Goal: Communication & Community: Participate in discussion

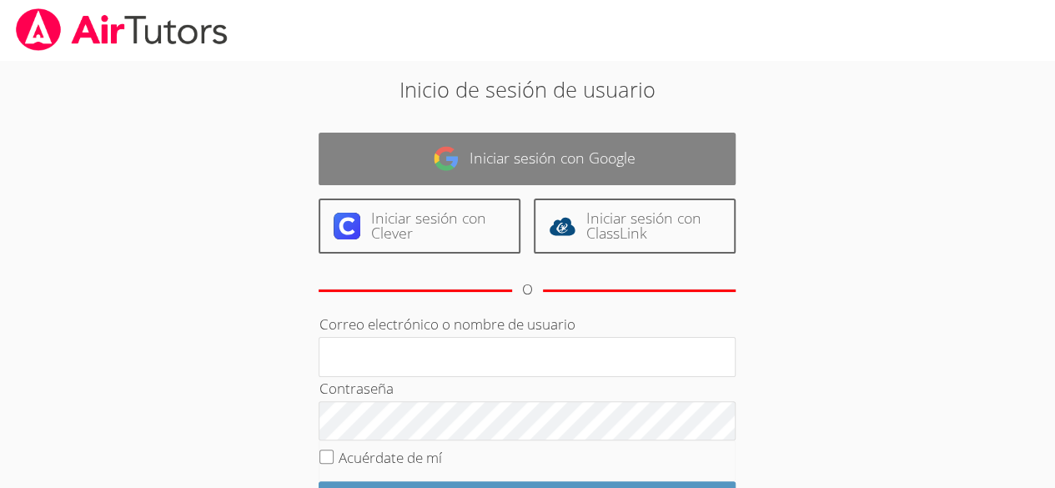
click at [366, 145] on link "Iniciar sesión con Google" at bounding box center [527, 159] width 417 height 53
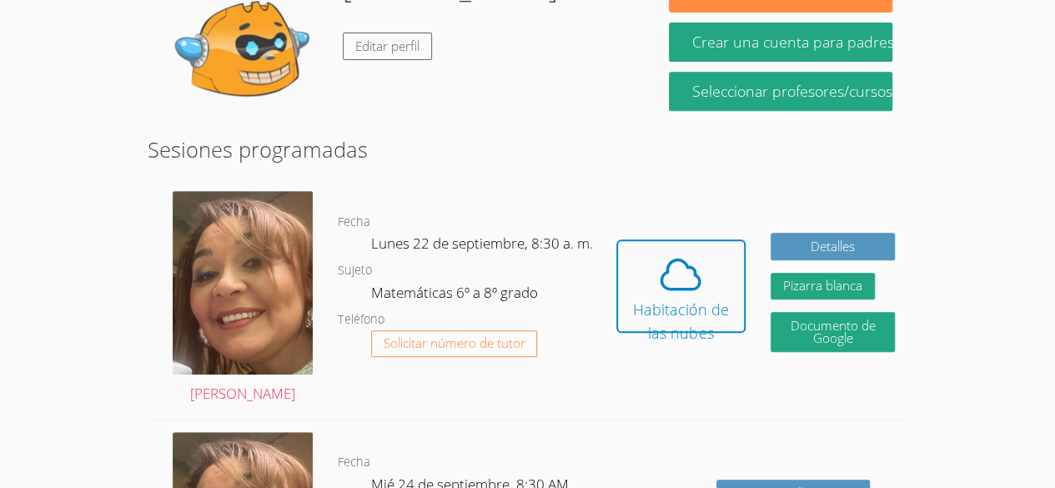
scroll to position [327, 0]
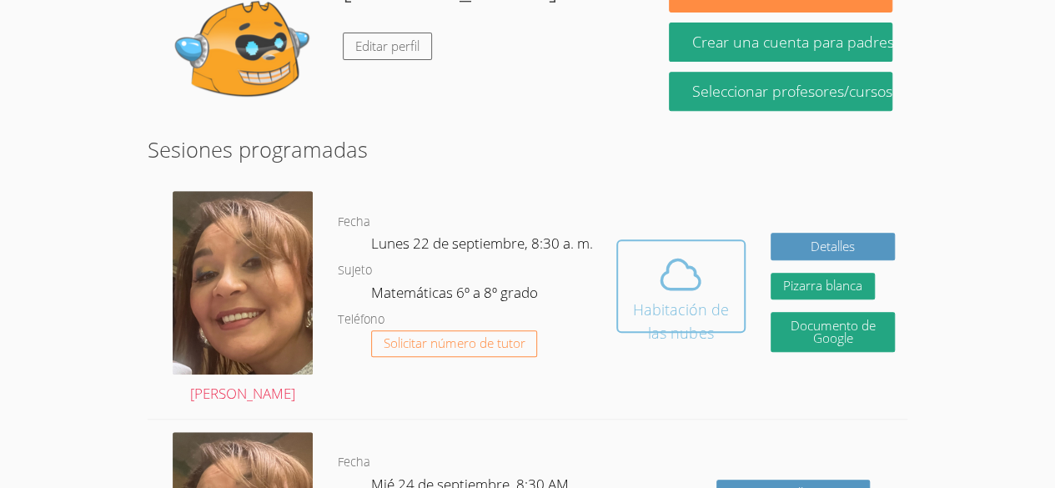
click at [709, 259] on span at bounding box center [681, 274] width 106 height 47
click at [672, 239] on button "Habitación de las nubes" at bounding box center [681, 285] width 129 height 93
click at [697, 300] on font "Habitación de las nubes" at bounding box center [681, 321] width 96 height 43
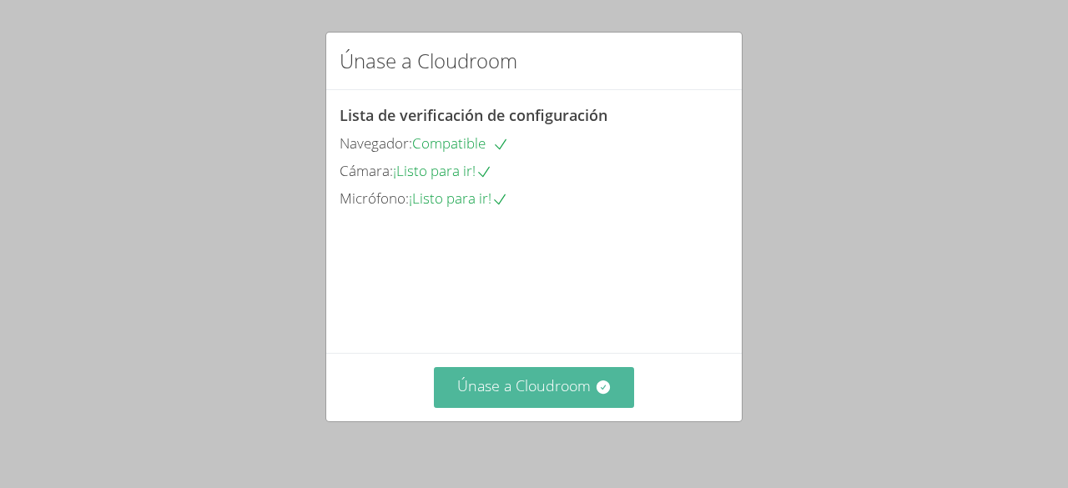
click at [572, 400] on button "Únase a Cloudroom" at bounding box center [534, 387] width 201 height 41
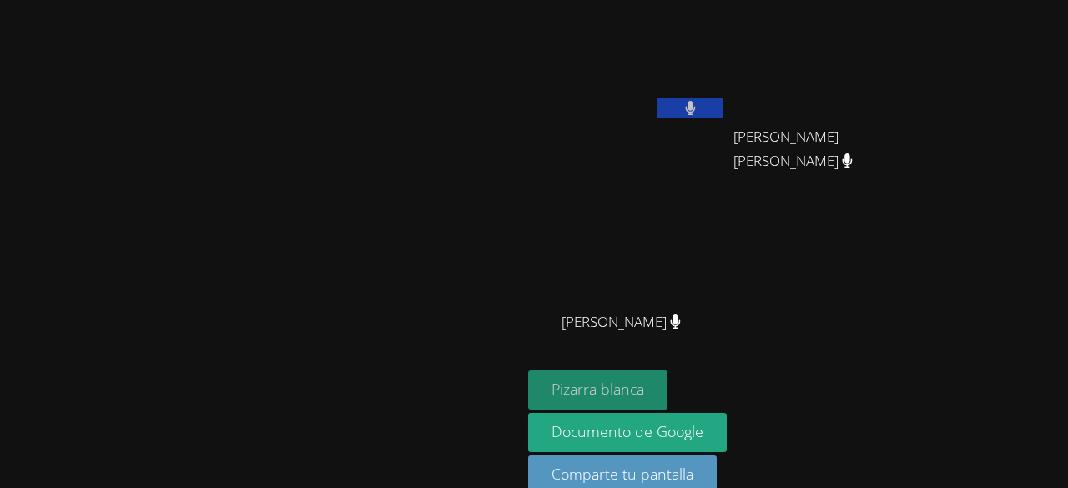
click at [667, 385] on button "Pizarra blanca" at bounding box center [597, 389] width 139 height 39
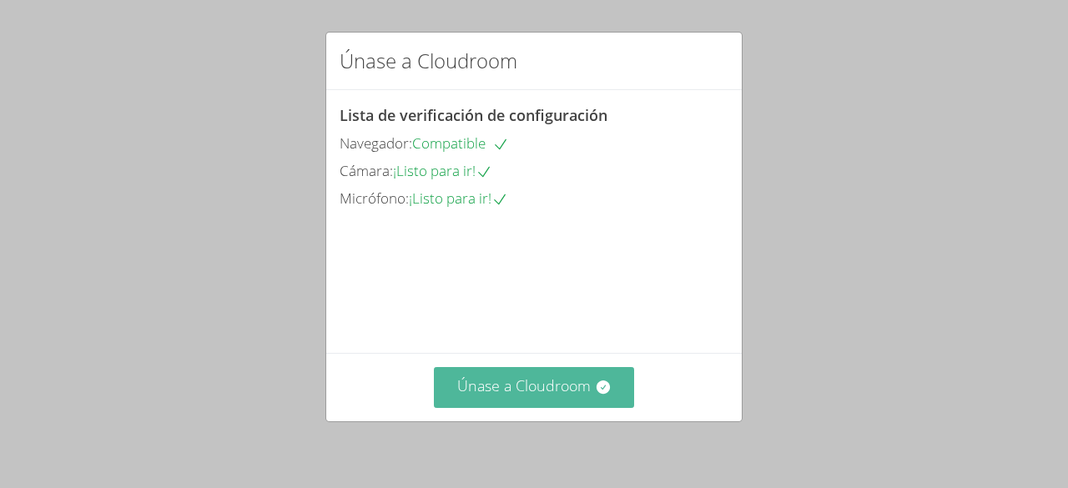
click at [519, 402] on button "Únase a Cloudroom" at bounding box center [534, 387] width 201 height 41
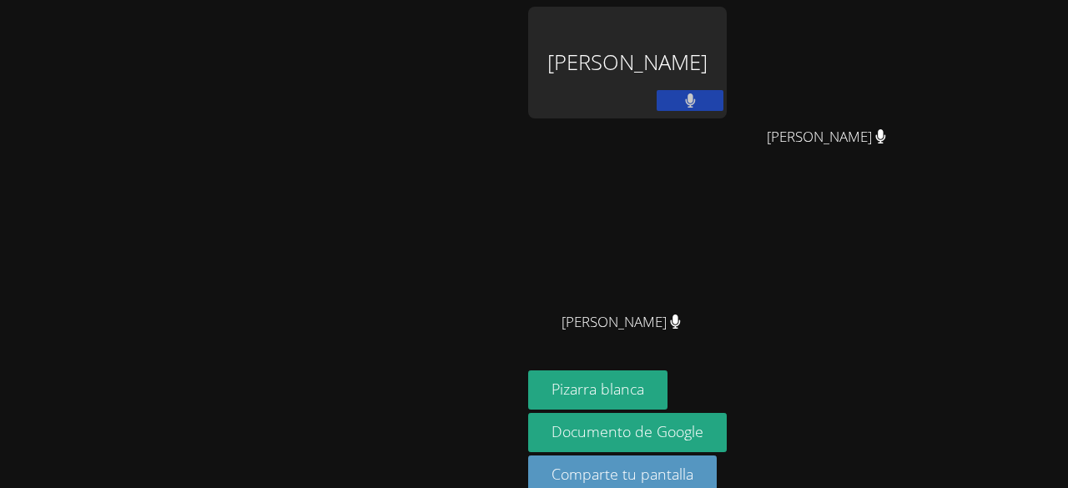
click at [685, 108] on icon at bounding box center [690, 100] width 10 height 14
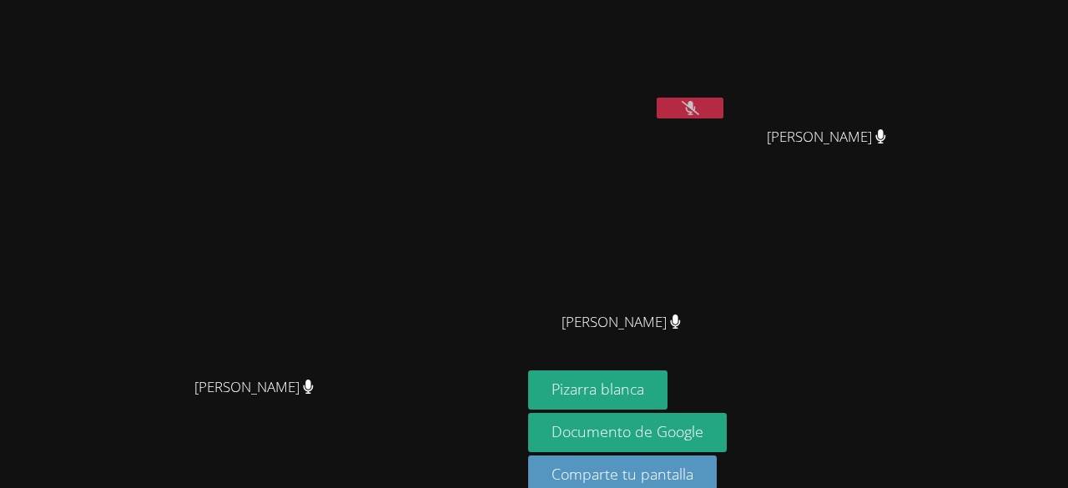
click at [727, 53] on video at bounding box center [627, 63] width 199 height 112
click at [723, 114] on button at bounding box center [690, 108] width 67 height 21
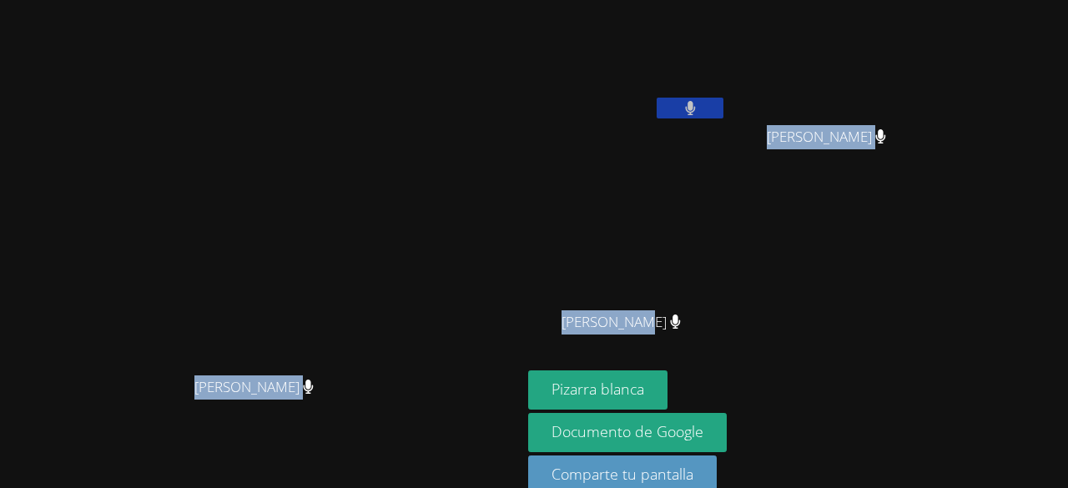
drag, startPoint x: 733, startPoint y: 321, endPoint x: 734, endPoint y: -38, distance: 359.6
click at [734, 0] on html "Original text Rate this translation Your feedback will be used to help improve …" at bounding box center [534, 244] width 1068 height 488
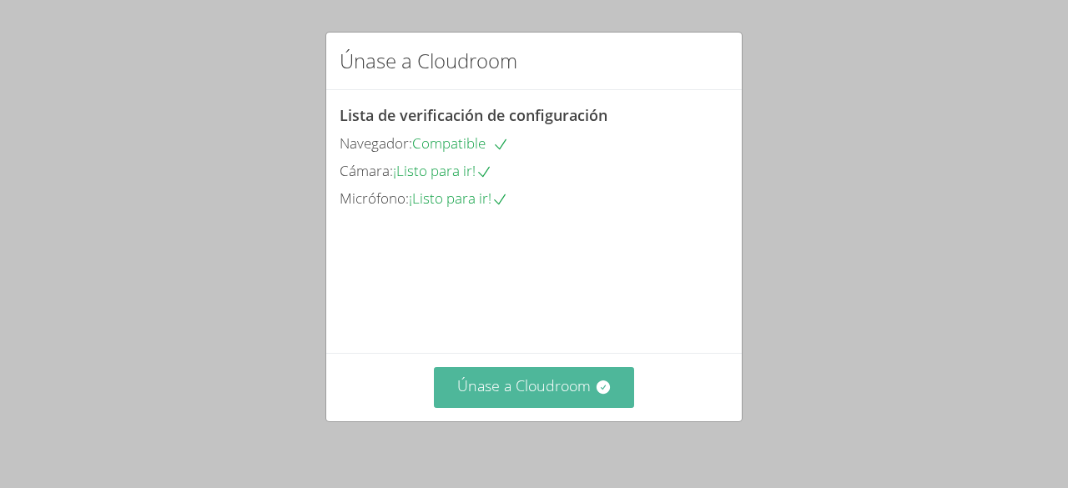
click at [581, 374] on button "Únase a Cloudroom" at bounding box center [534, 387] width 201 height 41
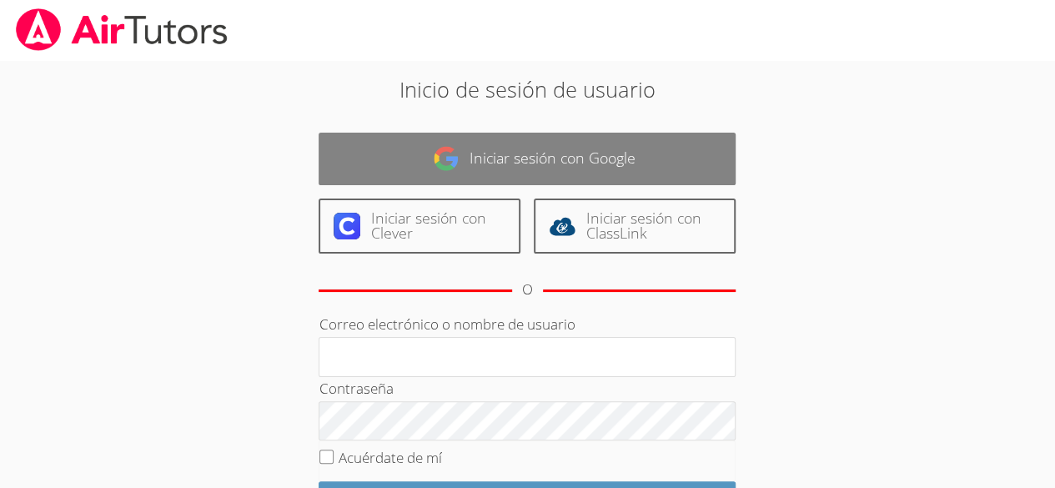
click at [664, 142] on link "Iniciar sesión con Google" at bounding box center [527, 159] width 417 height 53
click at [686, 133] on link "Iniciar sesión con Google" at bounding box center [527, 159] width 417 height 53
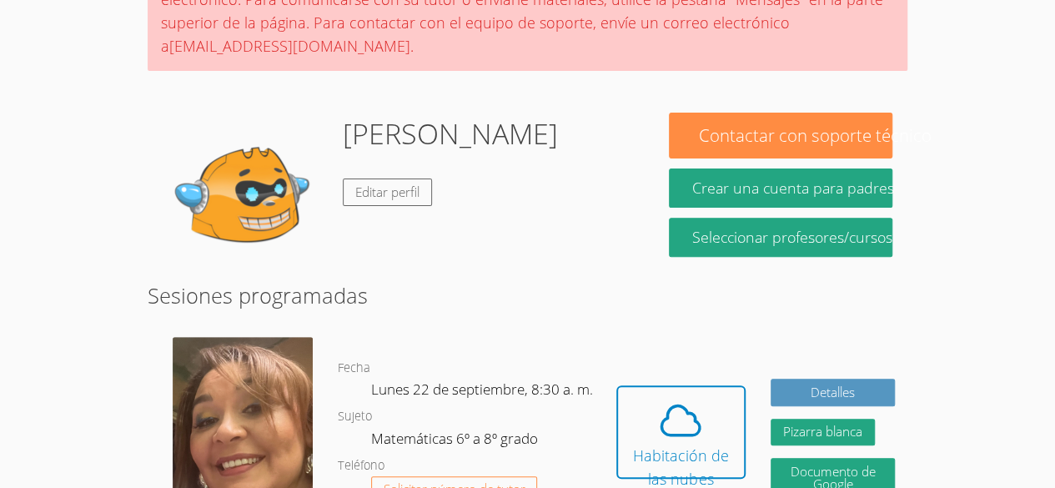
scroll to position [182, 0]
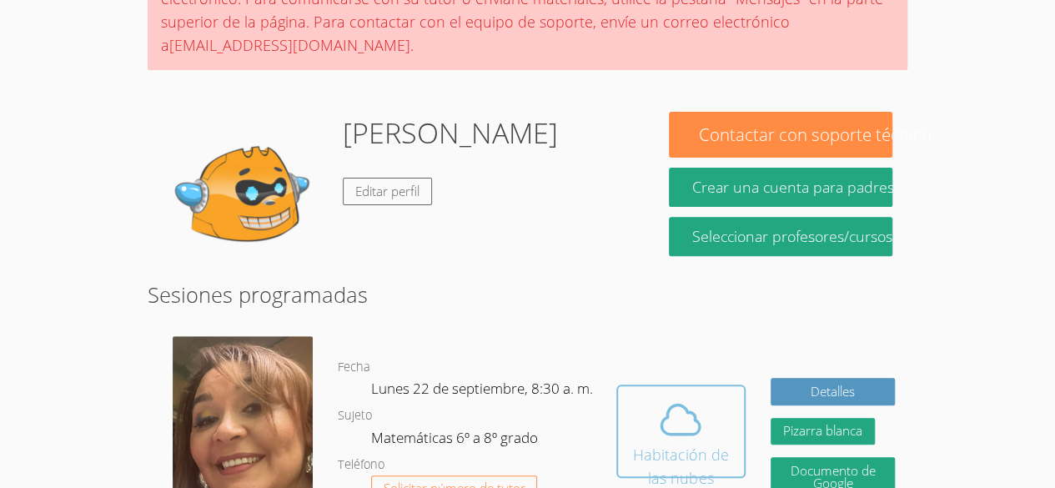
click at [698, 405] on icon at bounding box center [681, 419] width 38 height 29
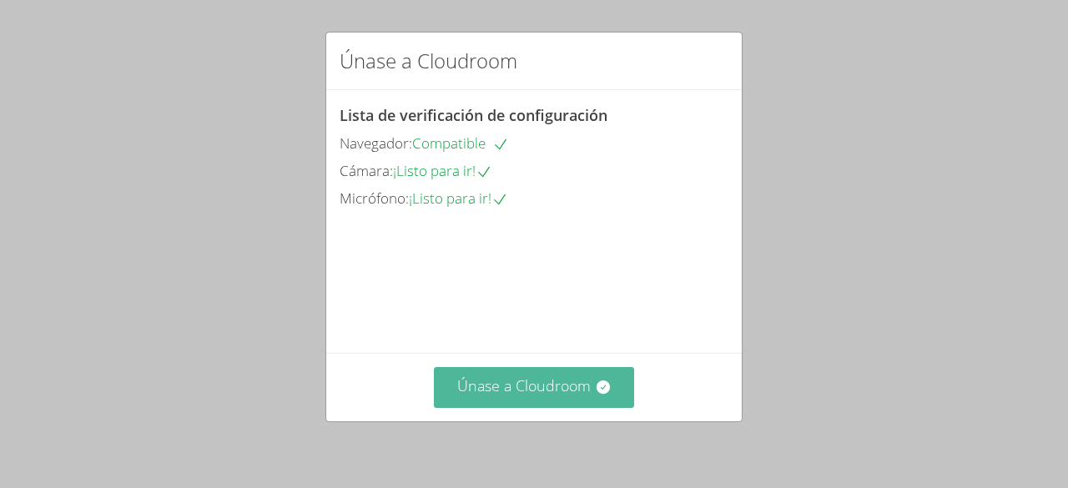
click at [547, 400] on button "Únase a Cloudroom" at bounding box center [534, 387] width 201 height 41
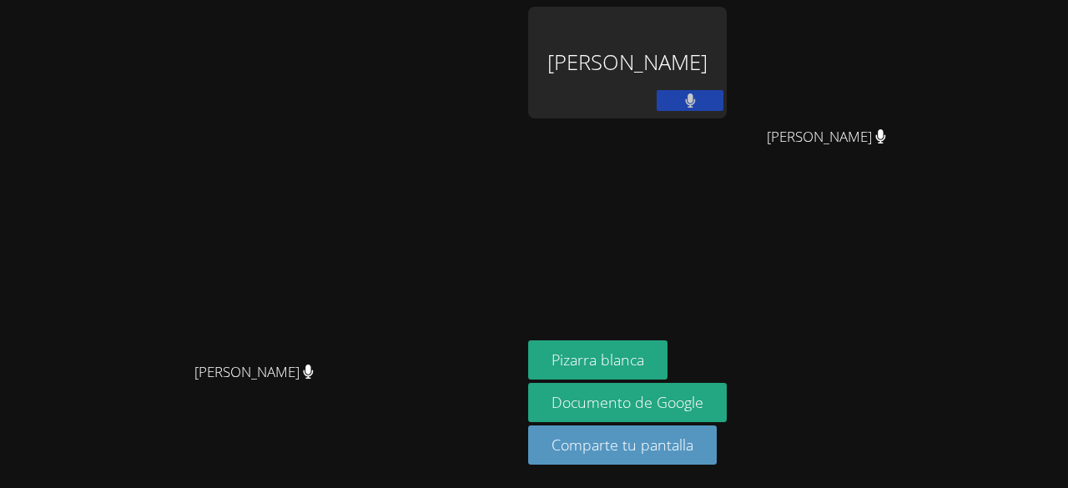
click at [386, 353] on video at bounding box center [261, 211] width 250 height 286
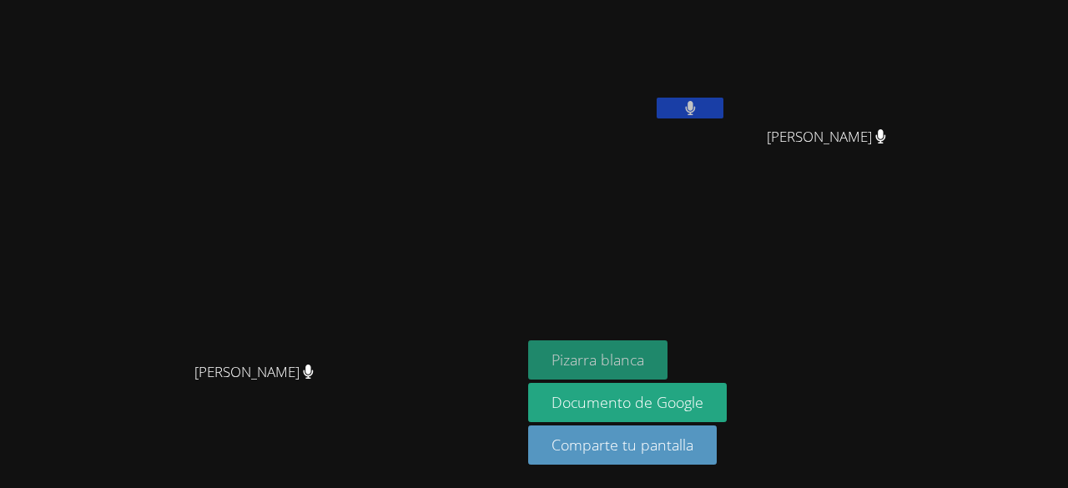
click at [667, 350] on button "Pizarra blanca" at bounding box center [597, 359] width 139 height 39
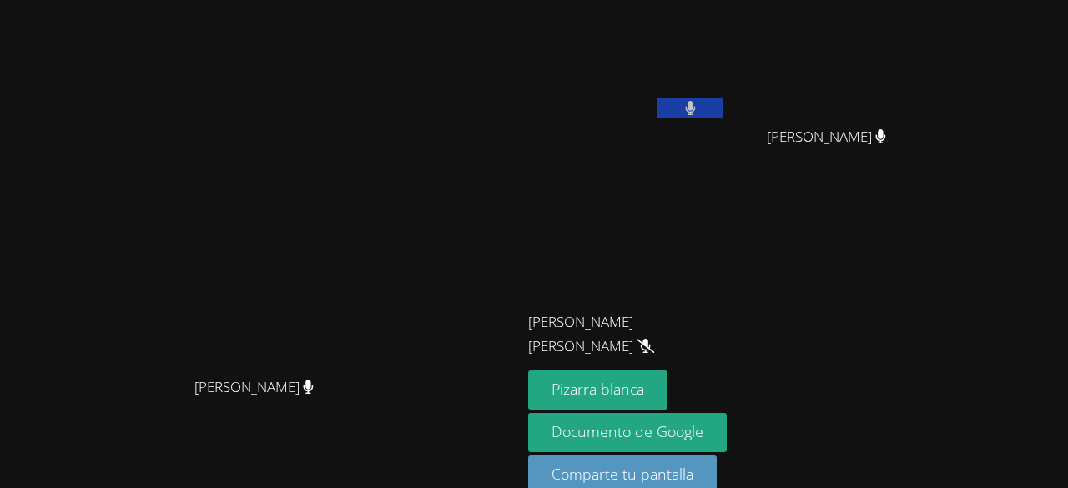
click at [723, 101] on button at bounding box center [690, 108] width 67 height 21
click at [727, 87] on video at bounding box center [627, 63] width 199 height 112
click at [723, 101] on button at bounding box center [690, 108] width 67 height 21
click at [723, 112] on button at bounding box center [690, 108] width 67 height 21
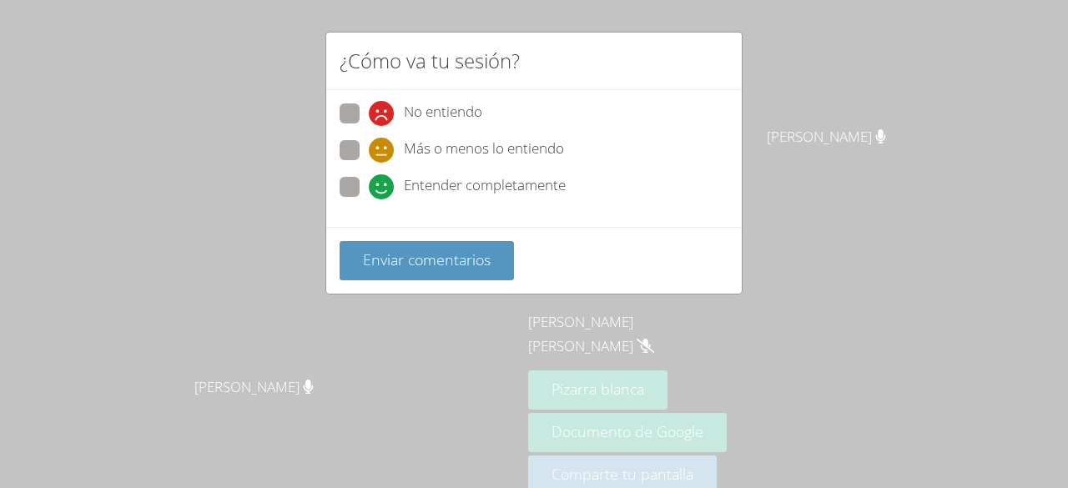
click at [347, 173] on div "No entiendo Más o menos lo entiendo Entender completamente" at bounding box center [534, 154] width 389 height 103
click at [369, 199] on span at bounding box center [369, 199] width 0 height 0
click at [369, 184] on input "Entender completamente" at bounding box center [376, 184] width 14 height 14
radio input "true"
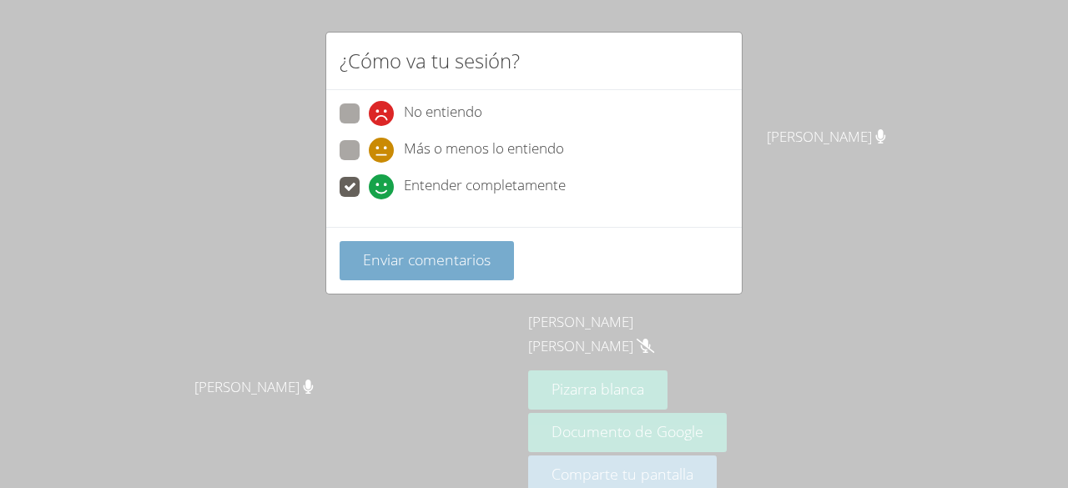
click at [409, 259] on font "Enviar comentarios" at bounding box center [427, 259] width 128 height 20
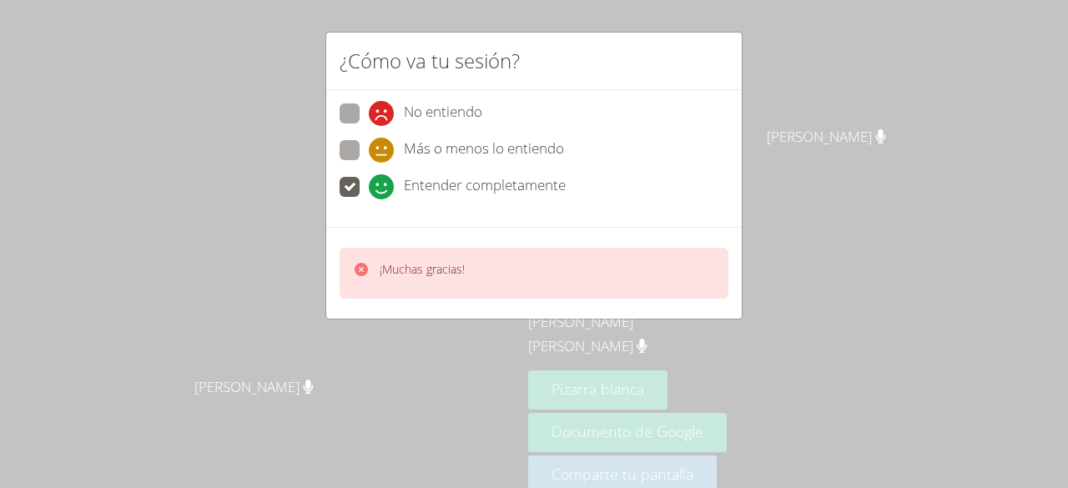
click at [471, 266] on div "¡Muchas gracias!" at bounding box center [534, 273] width 389 height 51
